Goal: Information Seeking & Learning: Understand process/instructions

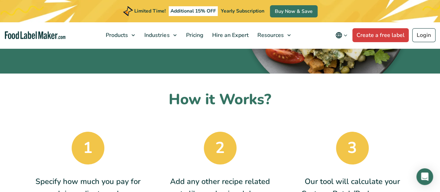
scroll to position [171, 0]
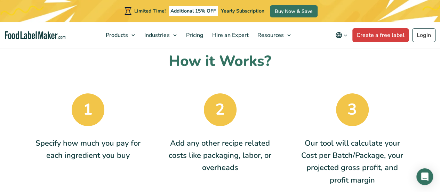
click at [144, 103] on div "1 Specify how much you pay for each ingredient you buy 2 Add any other recipe r…" at bounding box center [220, 139] width 396 height 103
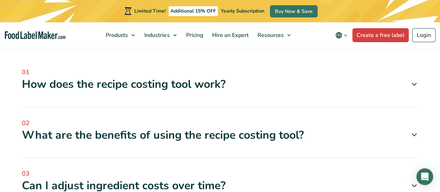
scroll to position [1278, 0]
click at [242, 82] on div "How does the recipe costing tool work?" at bounding box center [220, 84] width 396 height 15
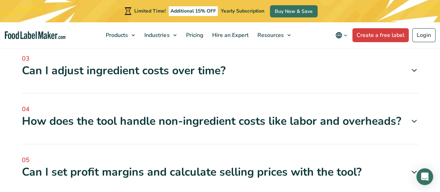
scroll to position [1432, 0]
click at [242, 82] on div "03 Can I adjust ingredient costs over time? Yes, the tool allows you to update …" at bounding box center [220, 74] width 396 height 40
click at [241, 74] on div "Can I adjust ingredient costs over time?" at bounding box center [220, 70] width 396 height 15
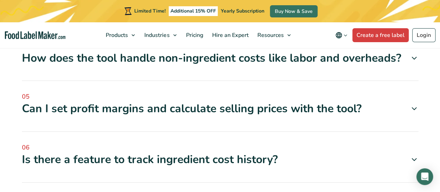
scroll to position [1521, 0]
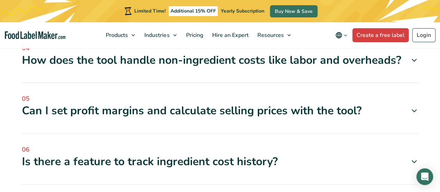
click at [241, 68] on div "04 How does the tool handle non-ingredient costs like labor and overheads? You …" at bounding box center [220, 63] width 396 height 40
click at [241, 67] on div "How does the tool handle non-ingredient costs like labor and overheads?" at bounding box center [220, 60] width 396 height 15
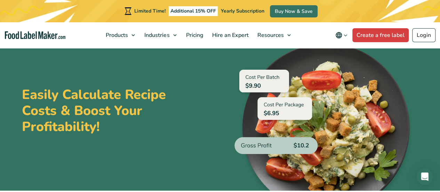
scroll to position [17, 0]
